Goal: Find specific page/section: Find specific page/section

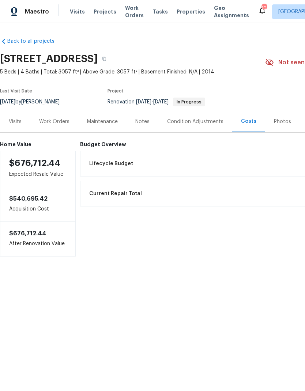
click at [100, 12] on span "Projects" at bounding box center [104, 11] width 23 height 7
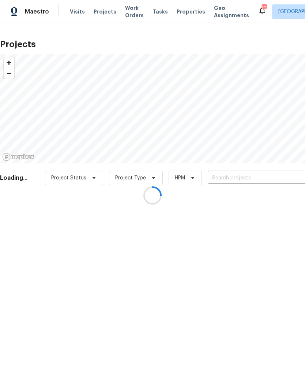
click at [265, 176] on div at bounding box center [152, 195] width 305 height 391
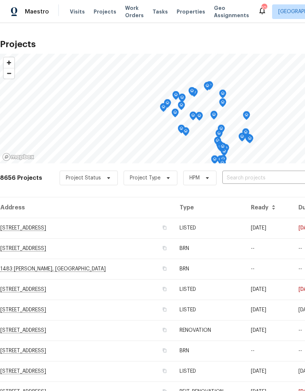
click at [268, 175] on input "text" at bounding box center [264, 177] width 84 height 11
type input "41550"
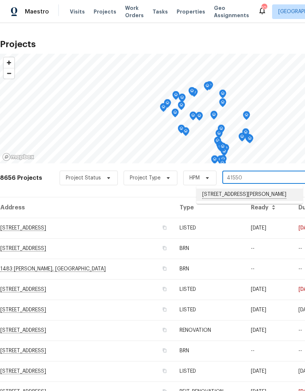
click at [259, 193] on li "[STREET_ADDRESS][PERSON_NAME]" at bounding box center [249, 194] width 106 height 12
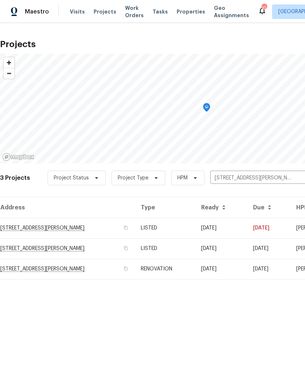
click at [247, 228] on td "[DATE]" at bounding box center [221, 228] width 52 height 20
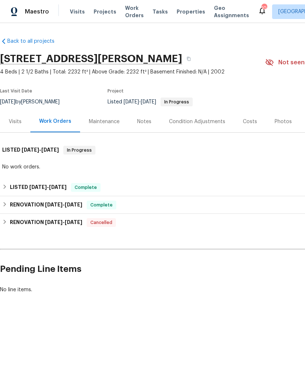
click at [153, 113] on div "Notes" at bounding box center [144, 122] width 32 height 22
